Goal: Task Accomplishment & Management: Complete application form

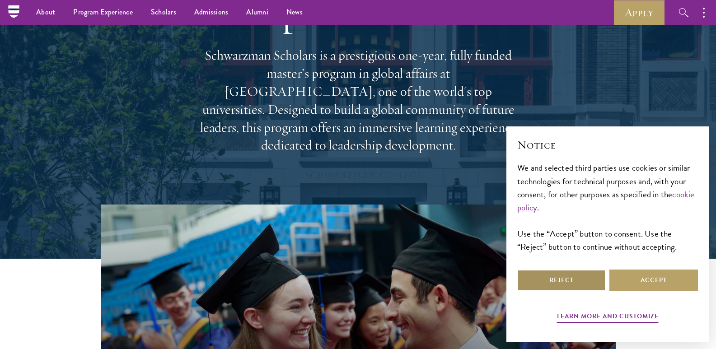
click at [584, 287] on button "Reject" at bounding box center [561, 281] width 88 height 22
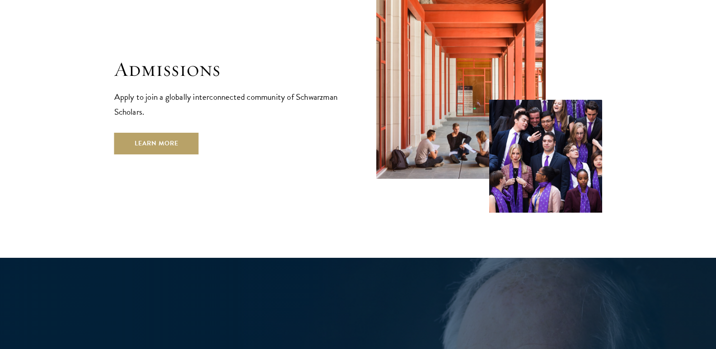
scroll to position [1535, 0]
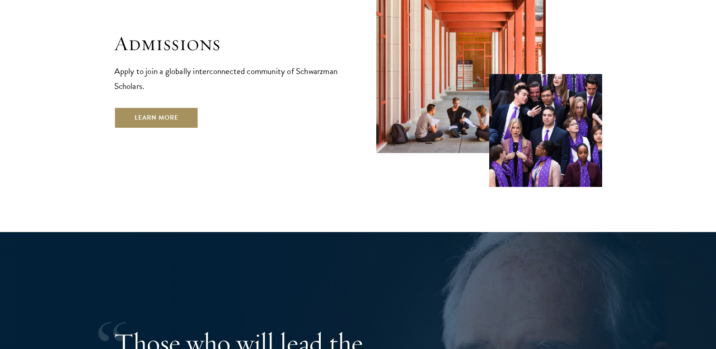
click at [161, 107] on link "Learn More" at bounding box center [156, 118] width 84 height 22
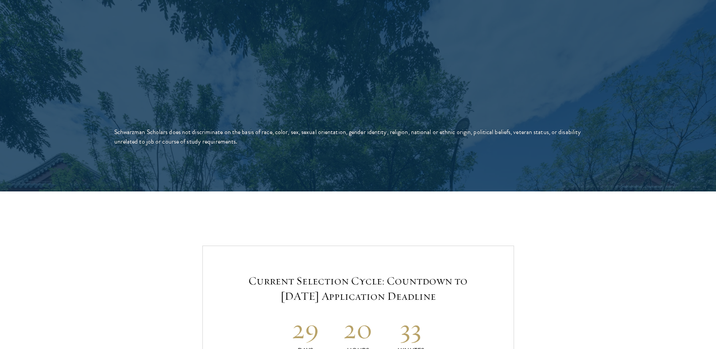
scroll to position [1896, 0]
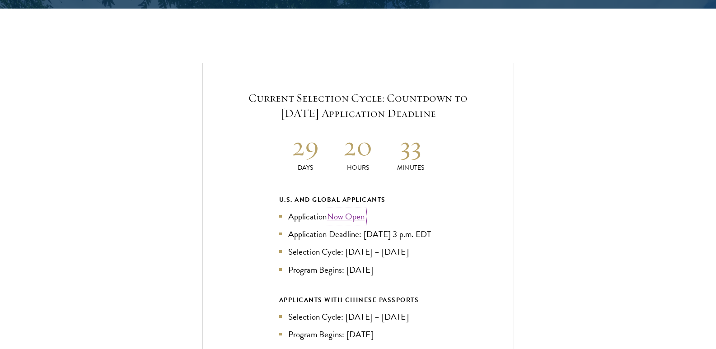
click at [347, 210] on link "Now Open" at bounding box center [346, 216] width 38 height 13
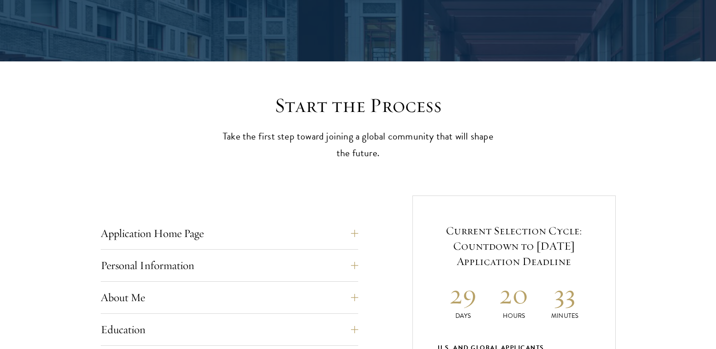
scroll to position [271, 0]
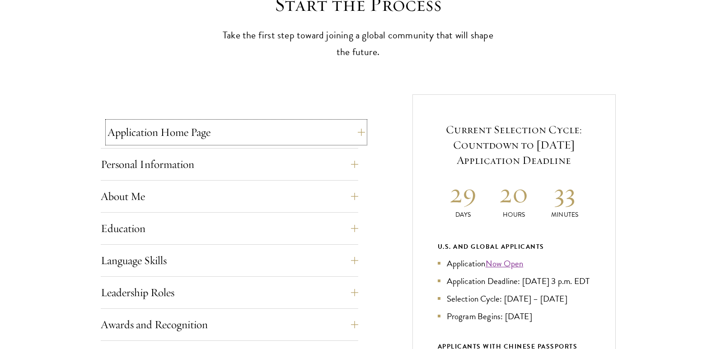
click at [318, 134] on button "Application Home Page" at bounding box center [235, 132] width 257 height 22
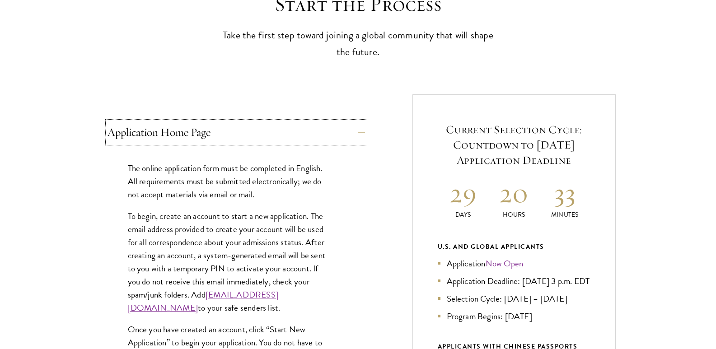
drag, startPoint x: 318, startPoint y: 134, endPoint x: 317, endPoint y: 129, distance: 5.0
click at [318, 130] on button "Application Home Page" at bounding box center [235, 132] width 257 height 22
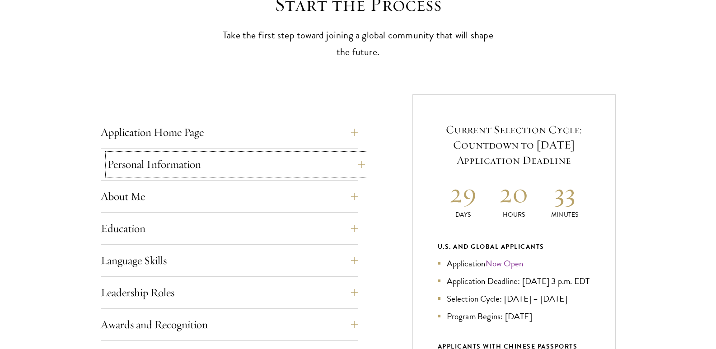
click at [239, 170] on button "Personal Information" at bounding box center [235, 164] width 257 height 22
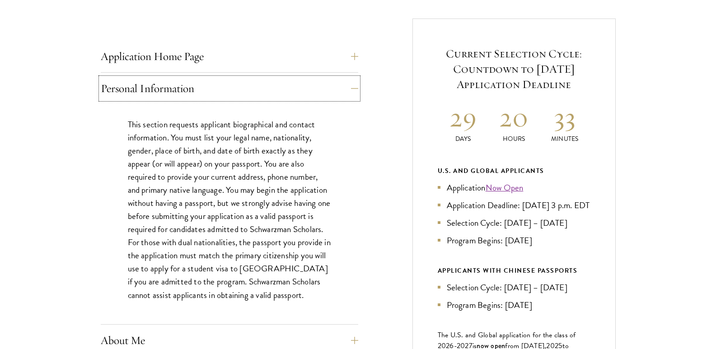
scroll to position [361, 0]
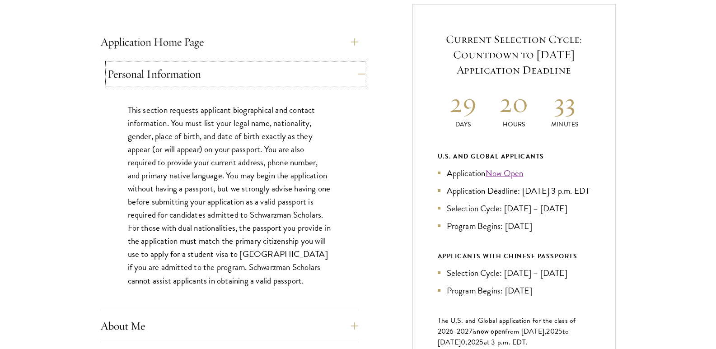
click at [283, 80] on button "Personal Information" at bounding box center [235, 74] width 257 height 22
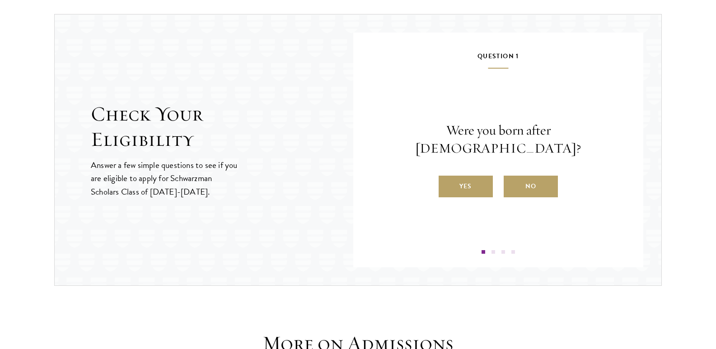
scroll to position [948, 0]
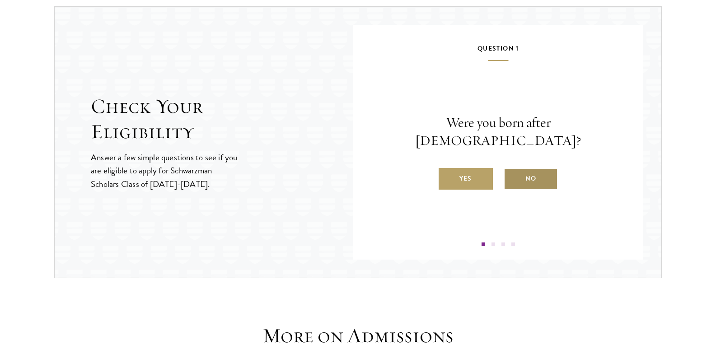
click at [516, 171] on label "No" at bounding box center [530, 179] width 54 height 22
click at [512, 171] on input "No" at bounding box center [507, 173] width 8 height 8
